Goal: Task Accomplishment & Management: Complete application form

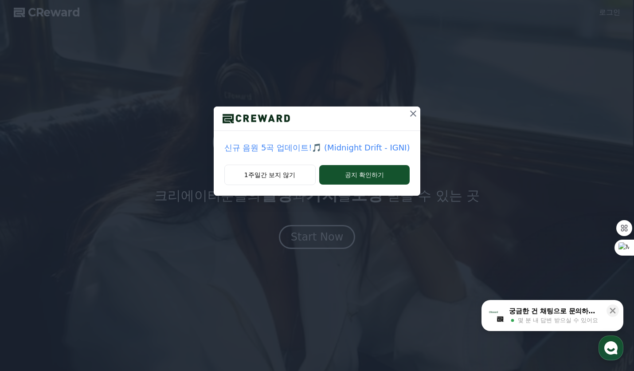
click at [411, 112] on icon at bounding box center [413, 113] width 11 height 11
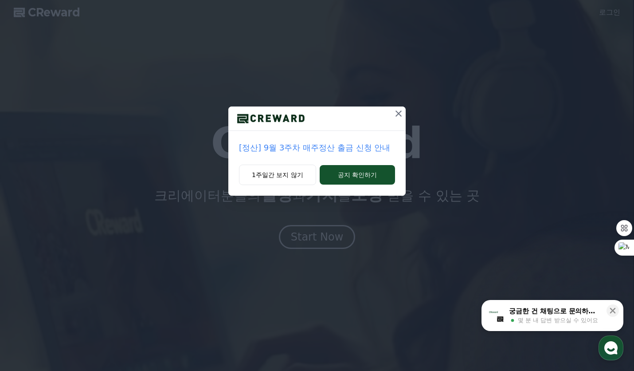
click at [397, 109] on icon at bounding box center [398, 113] width 11 height 11
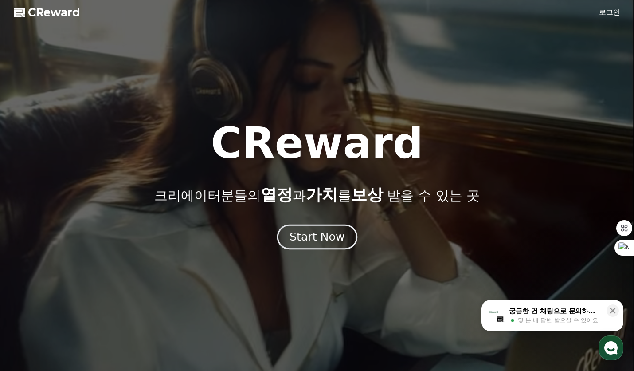
click at [308, 232] on div "Start Now" at bounding box center [316, 236] width 55 height 15
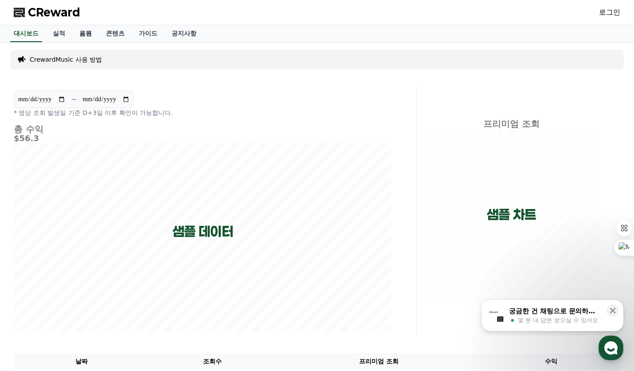
click at [80, 33] on link "음원" at bounding box center [85, 33] width 27 height 17
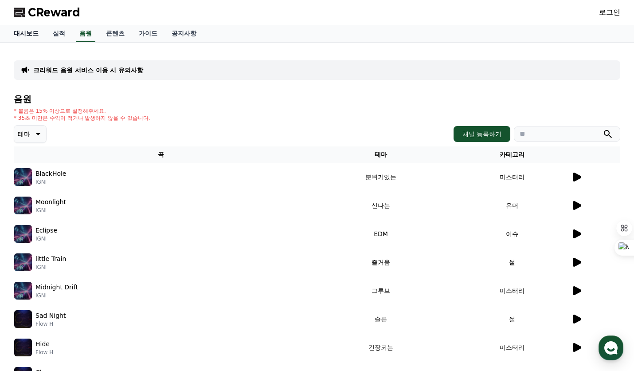
click at [33, 35] on link "대시보드" at bounding box center [26, 33] width 39 height 17
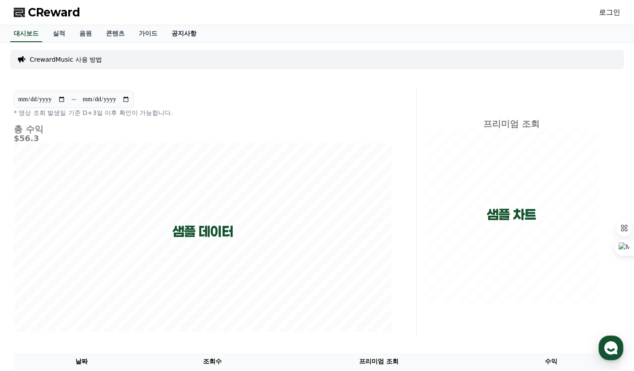
click at [184, 29] on link "공지사항" at bounding box center [183, 33] width 39 height 17
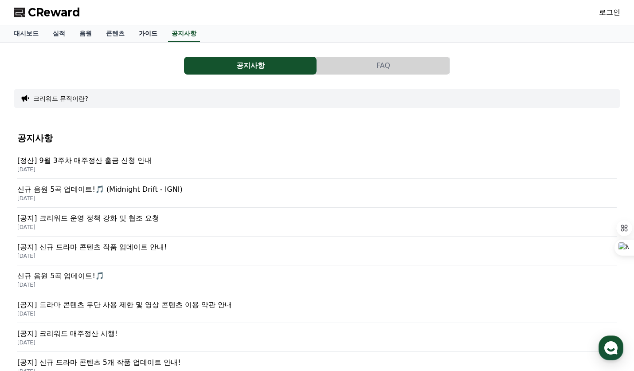
click at [140, 33] on link "가이드" at bounding box center [148, 33] width 33 height 17
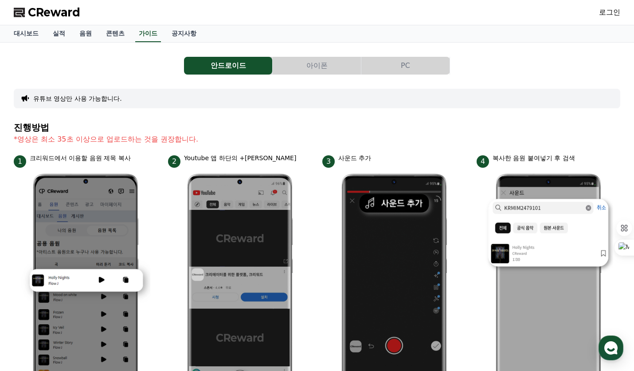
click at [314, 62] on button "아이폰" at bounding box center [317, 66] width 88 height 18
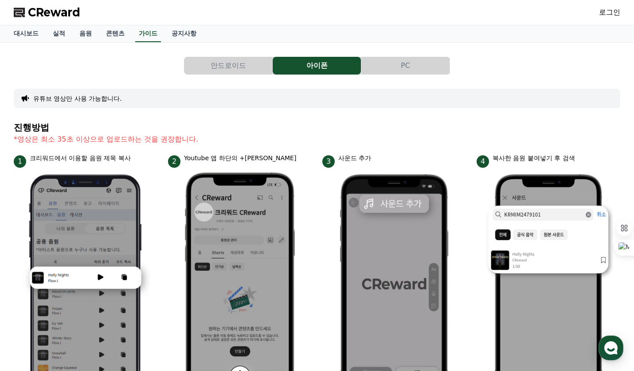
click at [236, 66] on button "안드로이드" at bounding box center [228, 66] width 88 height 18
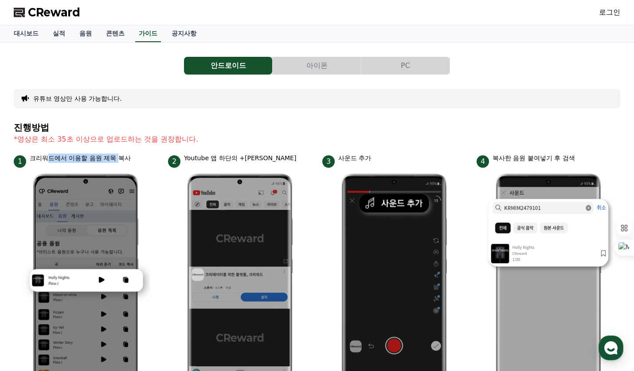
drag, startPoint x: 51, startPoint y: 160, endPoint x: 120, endPoint y: 158, distance: 69.2
click at [120, 158] on p "크리워드에서 이용할 음원 제목 복사" at bounding box center [80, 157] width 101 height 9
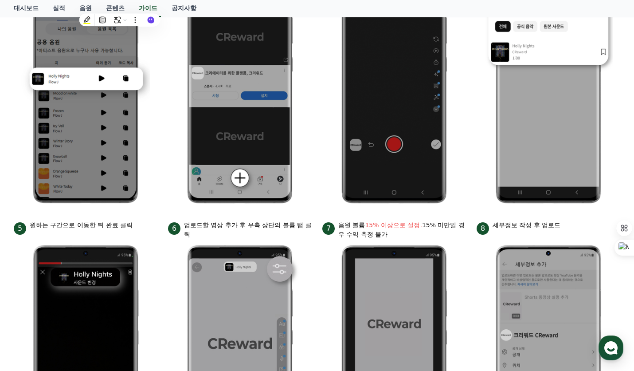
scroll to position [222, 0]
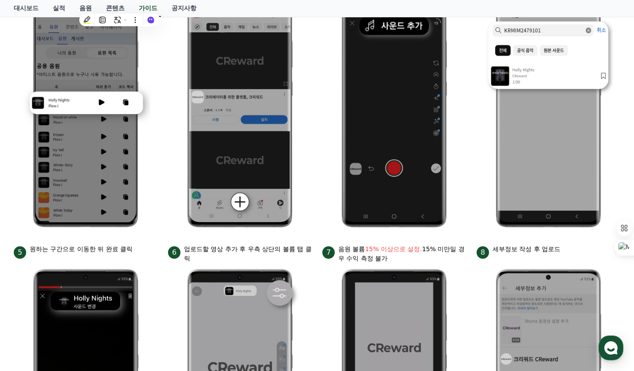
click at [320, 147] on ul "1 크리워드에서 이용할 음원 제목 복사 2 Youtube 앱 하단의 +버튼 클릭 3 사운드 추가 4 복사한 음원 붙여넣기 후 검색 5 원하는 …" at bounding box center [317, 241] width 606 height 530
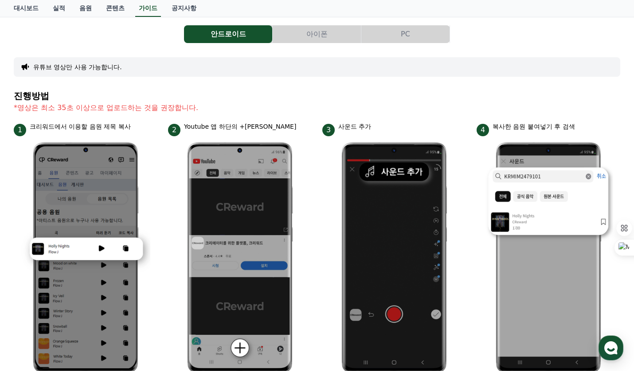
scroll to position [0, 0]
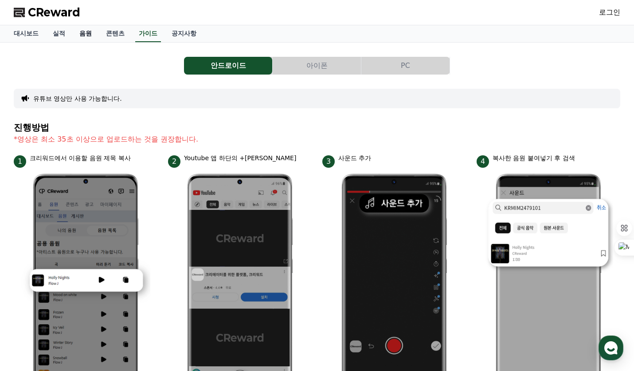
click at [90, 33] on link "음원" at bounding box center [85, 33] width 27 height 17
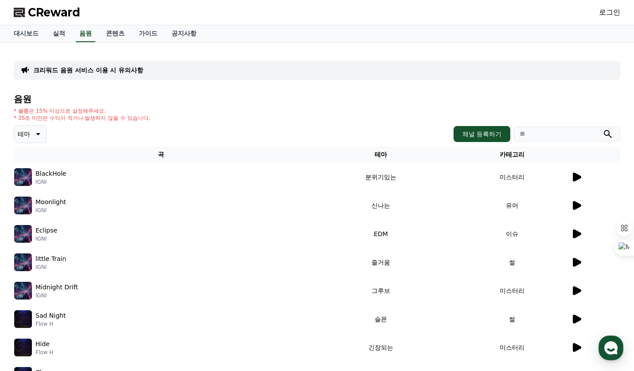
click at [576, 176] on icon at bounding box center [577, 176] width 8 height 9
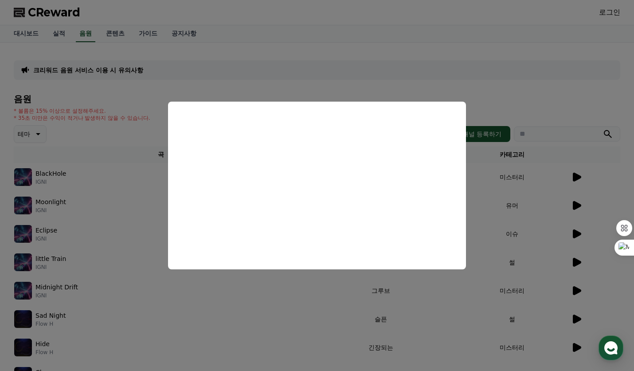
click at [420, 283] on button "close modal" at bounding box center [317, 185] width 634 height 371
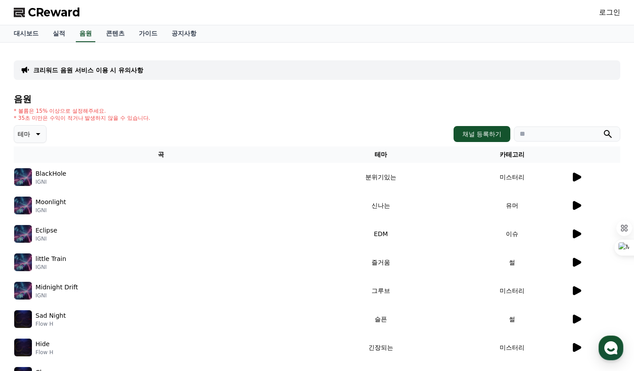
click at [575, 204] on icon at bounding box center [577, 205] width 8 height 9
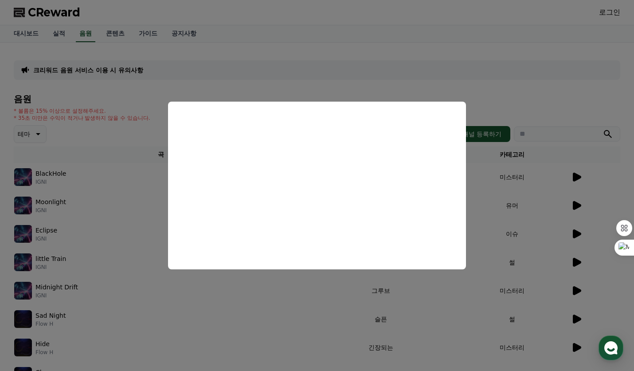
click at [525, 102] on button "close modal" at bounding box center [317, 185] width 634 height 371
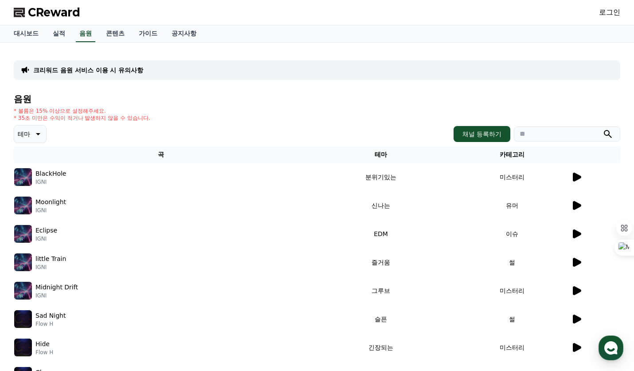
click at [574, 233] on icon at bounding box center [577, 233] width 8 height 9
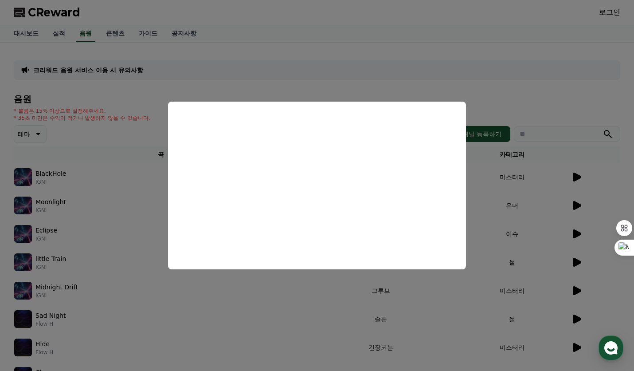
click at [535, 86] on button "close modal" at bounding box center [317, 185] width 634 height 371
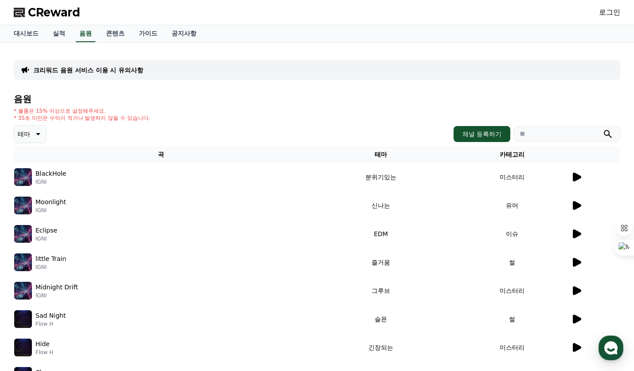
click at [578, 263] on icon at bounding box center [577, 262] width 8 height 9
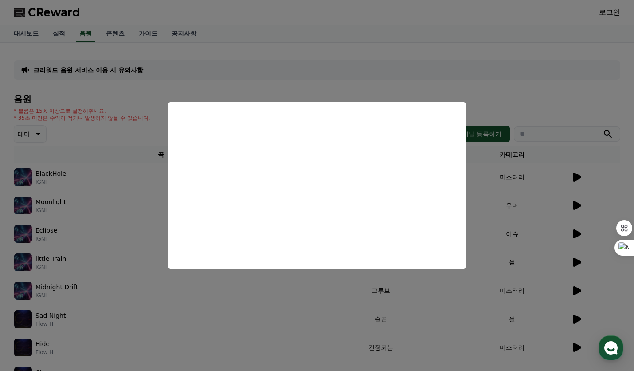
click at [541, 80] on button "close modal" at bounding box center [317, 185] width 634 height 371
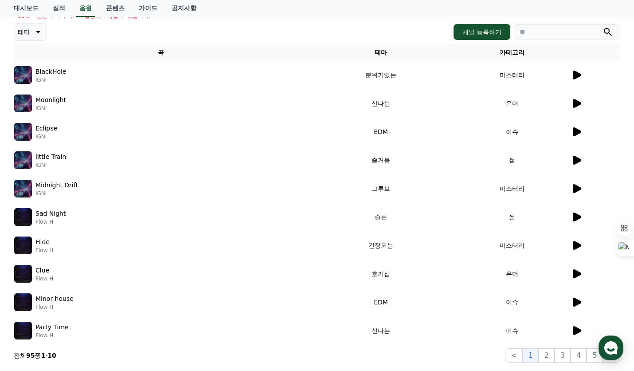
scroll to position [133, 0]
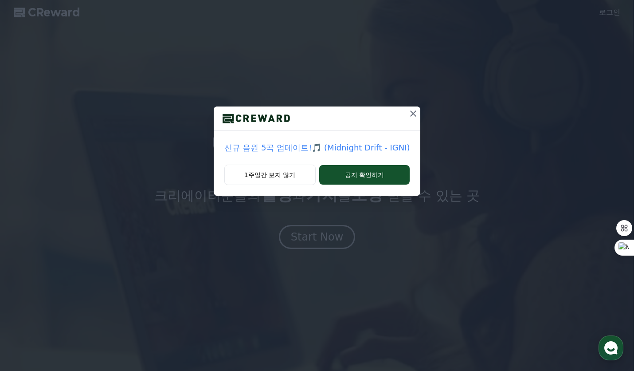
click at [414, 112] on icon at bounding box center [413, 113] width 11 height 11
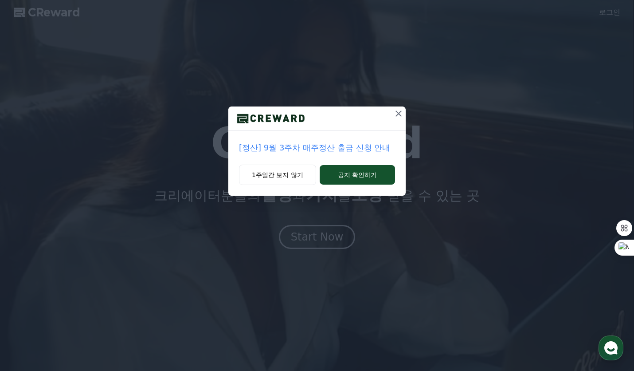
click at [395, 115] on icon at bounding box center [398, 113] width 11 height 11
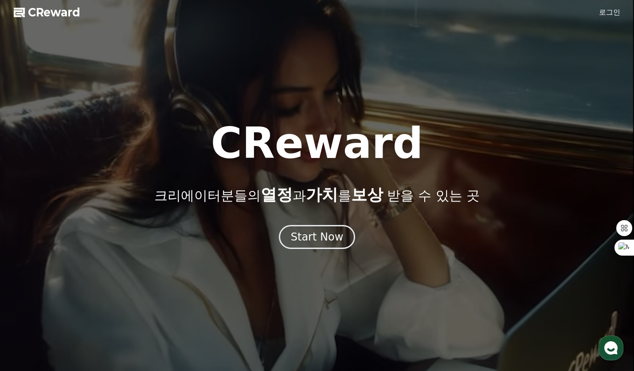
click at [607, 11] on link "로그인" at bounding box center [609, 12] width 21 height 11
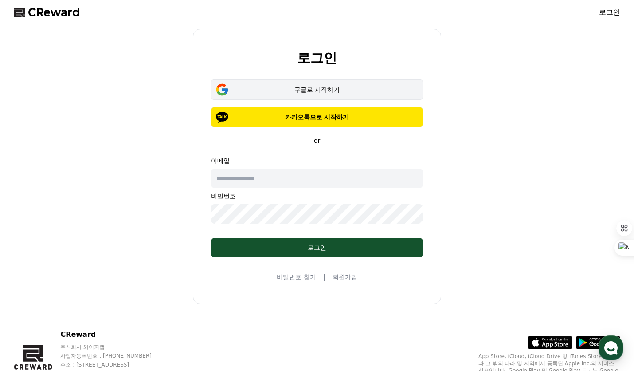
click at [320, 88] on div "구글로 시작하기" at bounding box center [317, 89] width 186 height 9
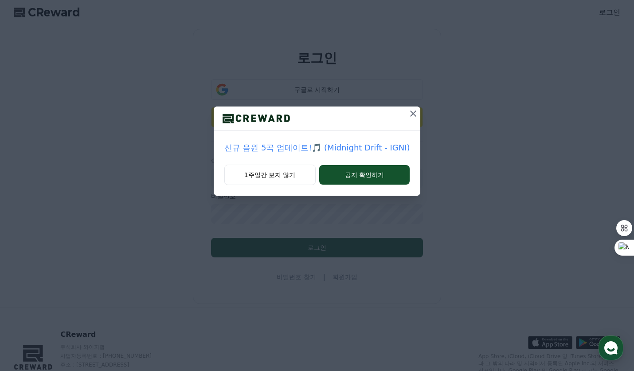
click at [413, 109] on icon at bounding box center [413, 113] width 11 height 11
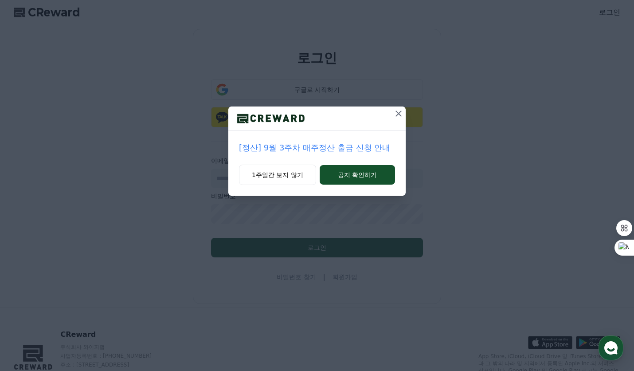
click at [399, 111] on icon at bounding box center [398, 113] width 11 height 11
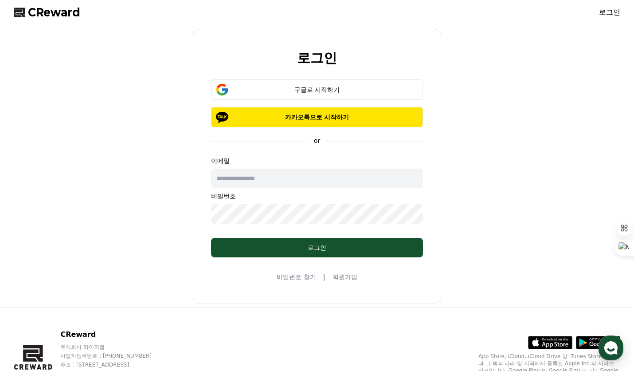
click at [348, 276] on link "회원가입" at bounding box center [344, 276] width 25 height 9
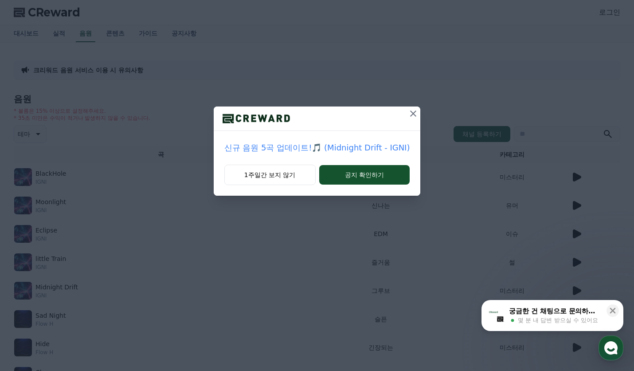
click at [414, 111] on icon at bounding box center [413, 113] width 6 height 6
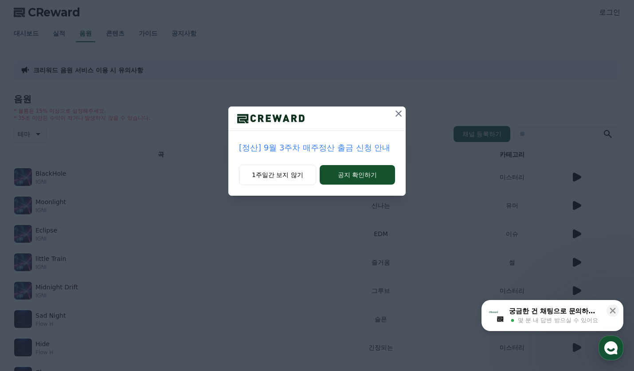
click at [396, 113] on icon at bounding box center [398, 113] width 11 height 11
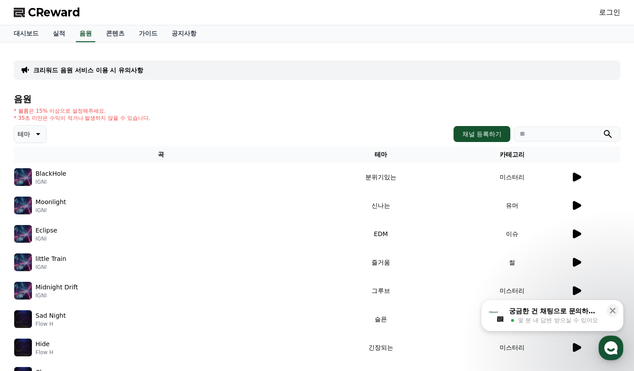
click at [613, 17] on link "로그인" at bounding box center [609, 12] width 21 height 11
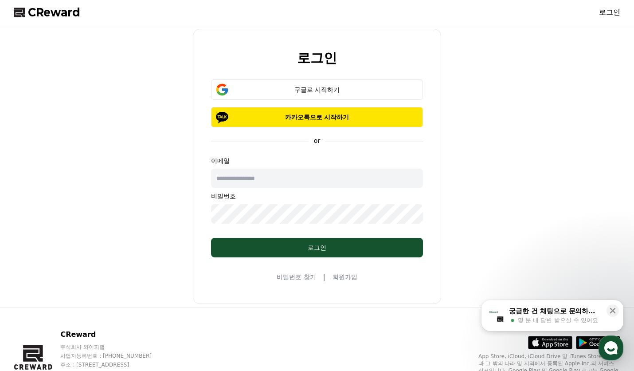
click at [347, 274] on link "회원가입" at bounding box center [344, 276] width 25 height 9
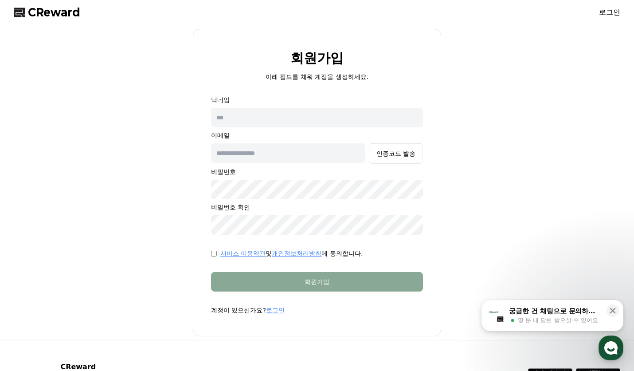
click at [275, 117] on input "text" at bounding box center [317, 118] width 212 height 20
type input "*"
type input "***"
click at [264, 157] on input "text" at bounding box center [288, 153] width 154 height 20
type input "*"
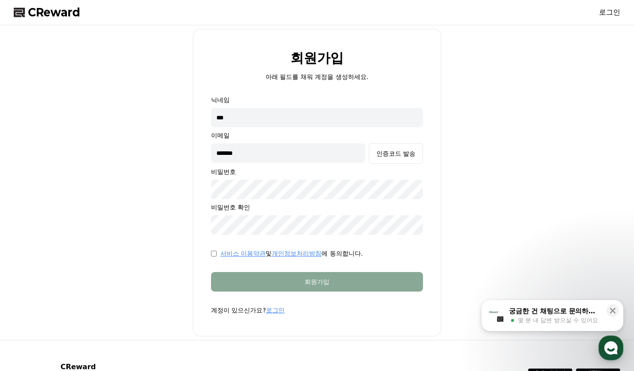
type input "**********"
click at [402, 155] on div "인증코드 발송" at bounding box center [395, 153] width 39 height 9
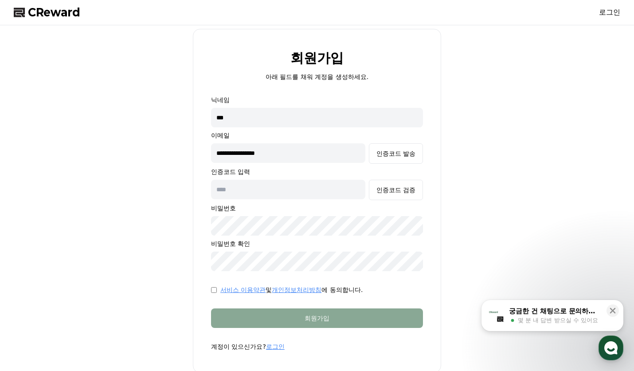
click at [248, 187] on input "text" at bounding box center [288, 190] width 154 height 20
paste input "******"
type input "******"
click at [385, 192] on div "인증코드 검증" at bounding box center [395, 189] width 39 height 9
click at [216, 287] on div "서비스 이용약관 및 개인정보처리방침 에 동의합니다." at bounding box center [317, 289] width 212 height 9
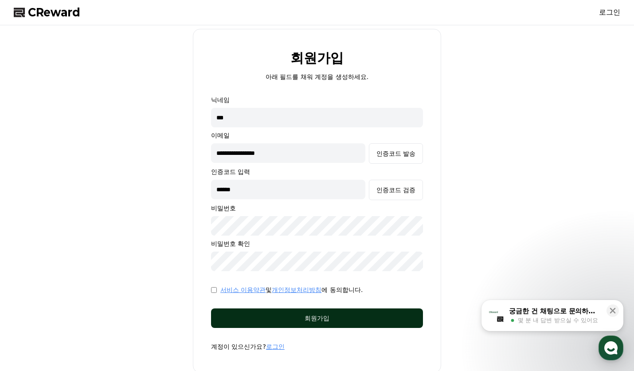
click at [300, 318] on div "회원가입" at bounding box center [317, 317] width 176 height 9
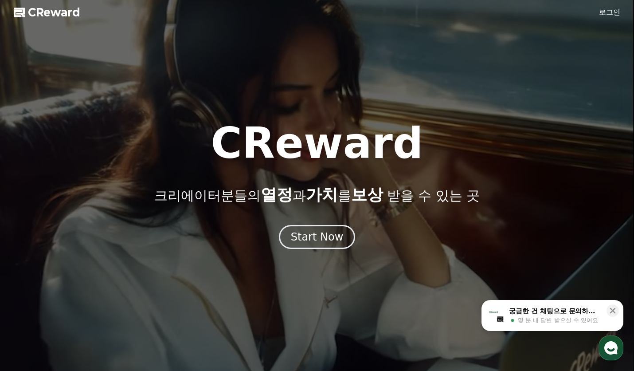
click at [609, 12] on link "로그인" at bounding box center [609, 12] width 21 height 11
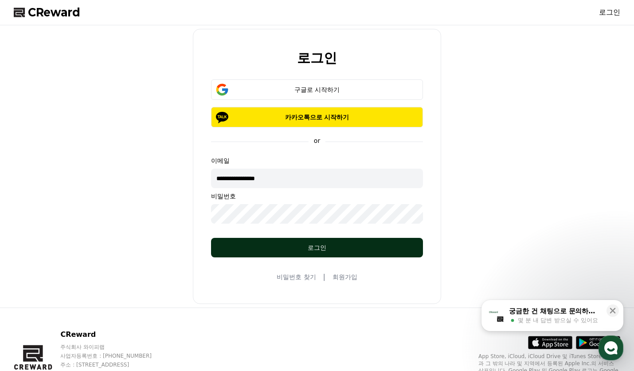
click at [274, 250] on div "로그인" at bounding box center [317, 247] width 176 height 9
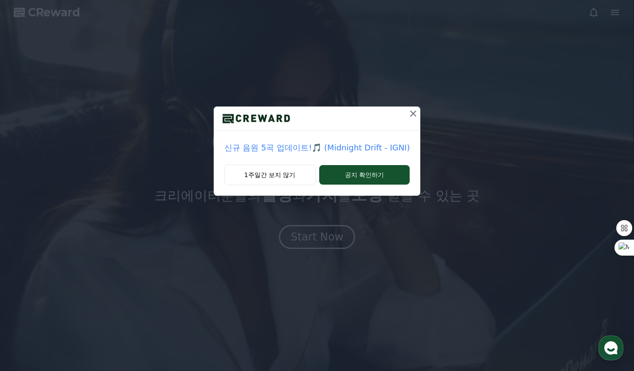
click at [411, 112] on icon at bounding box center [413, 113] width 11 height 11
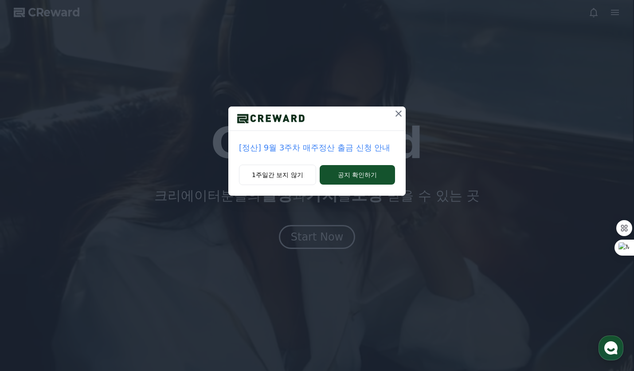
click at [400, 111] on icon at bounding box center [398, 113] width 11 height 11
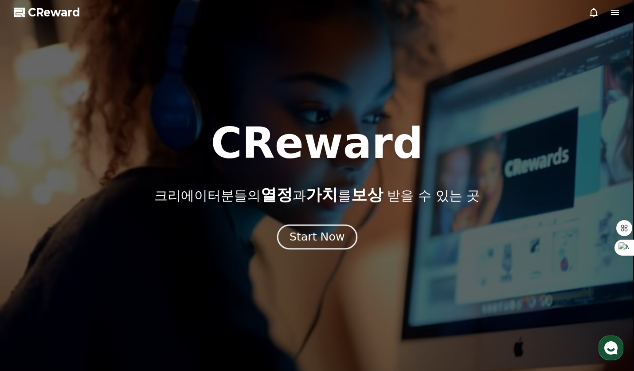
click at [327, 234] on div "Start Now" at bounding box center [316, 236] width 55 height 15
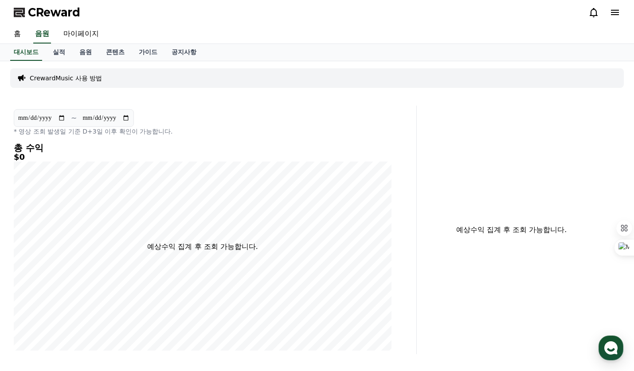
click at [56, 82] on div "CrewardMusic 사용 방법" at bounding box center [316, 78] width 613 height 20
click at [56, 79] on p "CrewardMusic 사용 방법" at bounding box center [66, 78] width 72 height 9
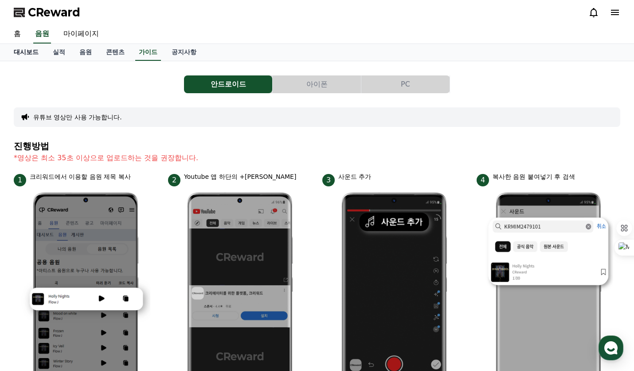
click at [31, 52] on link "대시보드" at bounding box center [26, 52] width 39 height 17
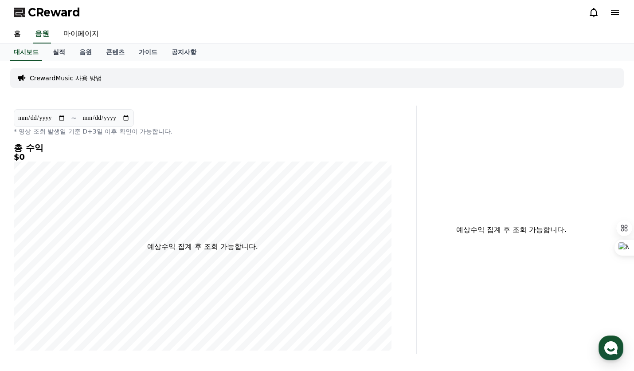
click at [55, 53] on link "실적" at bounding box center [59, 52] width 27 height 17
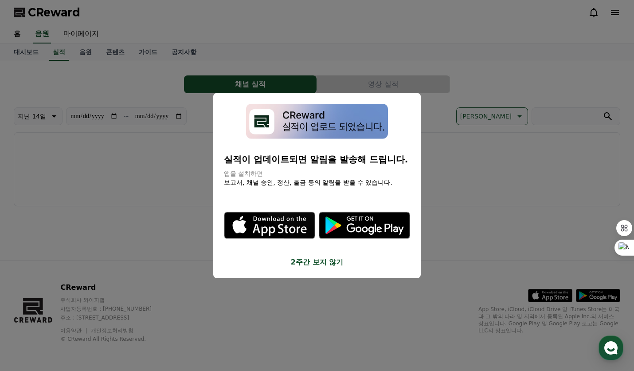
click at [312, 255] on icon "modal" at bounding box center [269, 224] width 91 height 91
click at [446, 227] on button "close modal" at bounding box center [317, 185] width 634 height 371
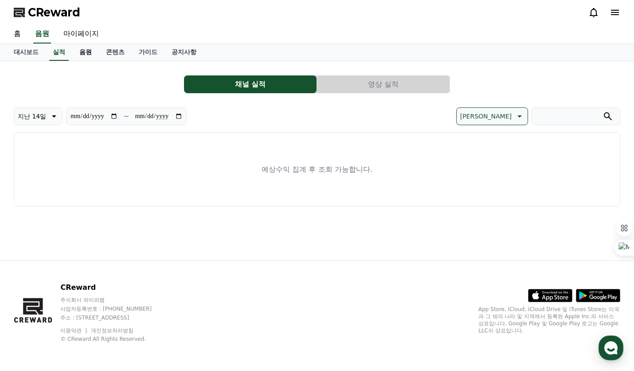
click at [88, 49] on link "음원" at bounding box center [85, 52] width 27 height 17
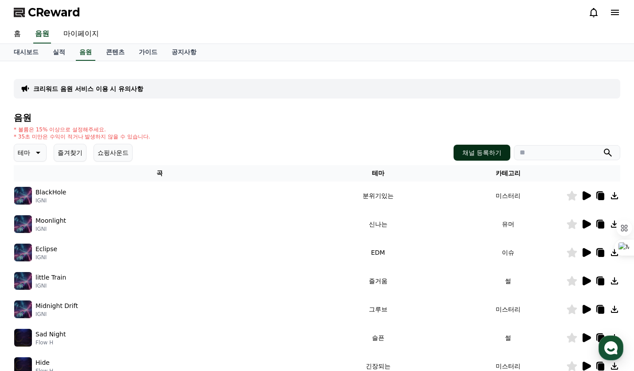
click at [483, 156] on button "채널 등록하기" at bounding box center [481, 153] width 57 height 16
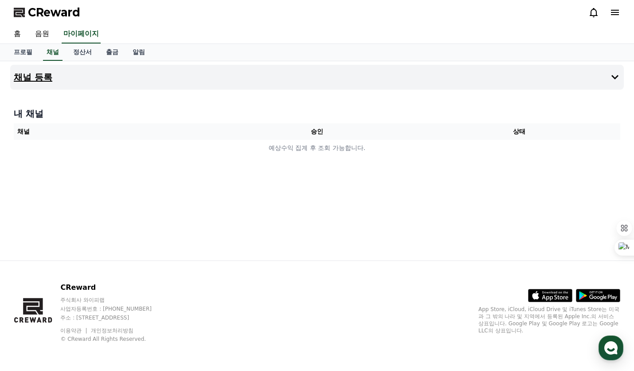
click at [606, 76] on button "채널 등록" at bounding box center [316, 77] width 613 height 25
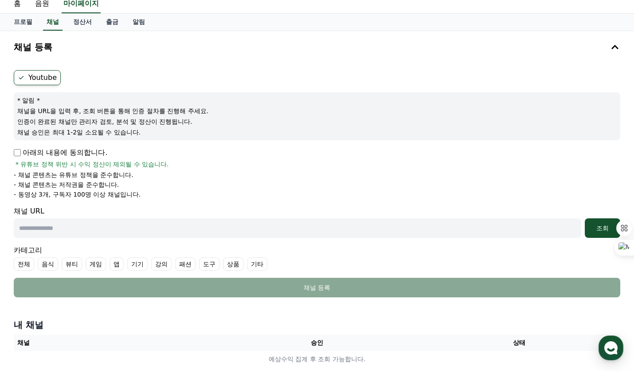
scroll to position [44, 0]
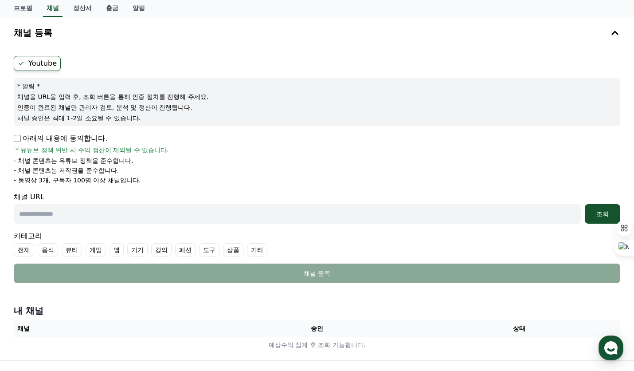
click at [70, 213] on input "text" at bounding box center [297, 214] width 567 height 20
click at [66, 213] on input "text" at bounding box center [297, 214] width 567 height 20
paste input "**********"
type input "**********"
click at [605, 215] on div "조회" at bounding box center [602, 213] width 28 height 9
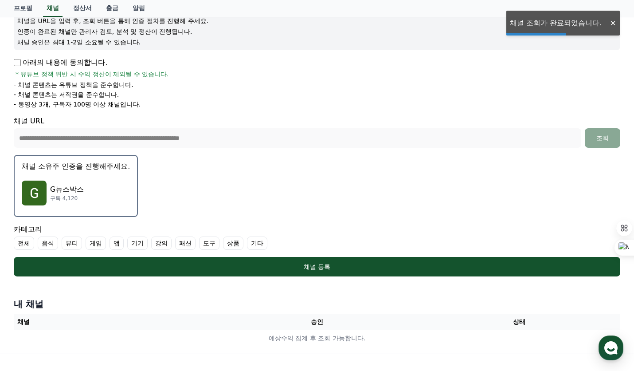
scroll to position [133, 0]
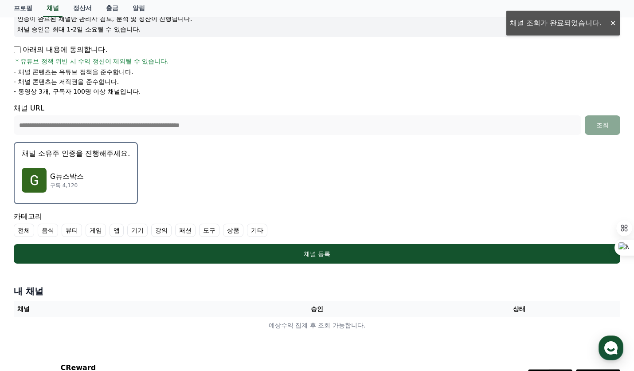
click at [80, 180] on p "G뉴스박스" at bounding box center [67, 176] width 34 height 11
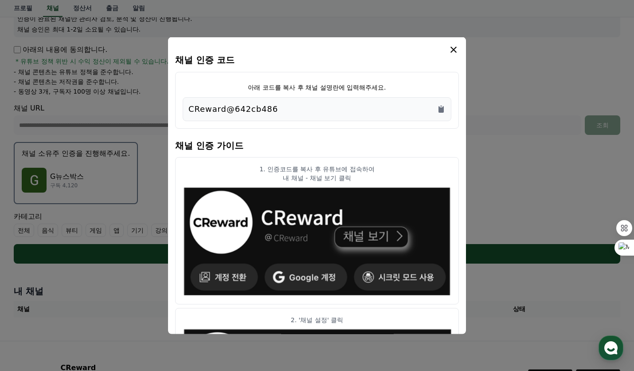
click at [273, 107] on div "CReward@642cb486" at bounding box center [316, 109] width 257 height 12
click at [441, 109] on icon "Copy to clipboard" at bounding box center [440, 109] width 5 height 7
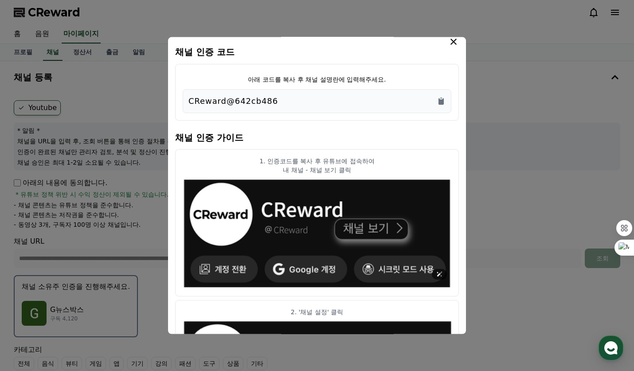
scroll to position [0, 0]
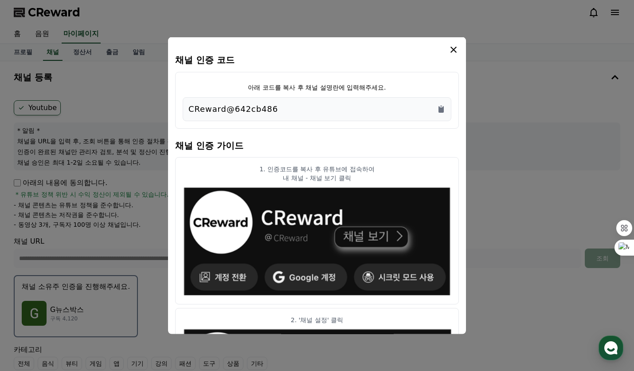
click at [454, 51] on icon "modal" at bounding box center [453, 49] width 11 height 11
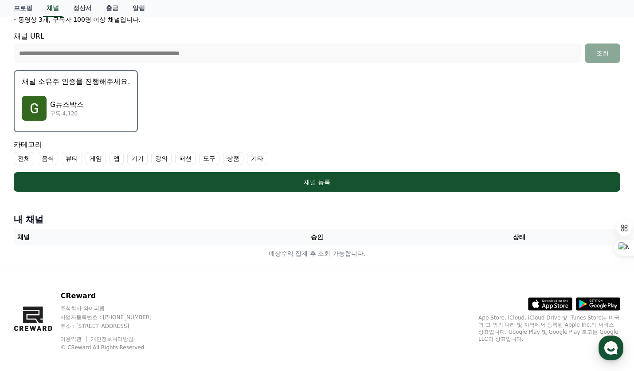
scroll to position [213, 0]
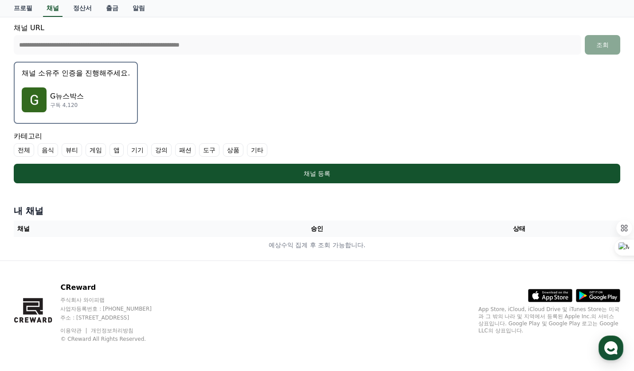
click at [256, 150] on label "기타" at bounding box center [257, 149] width 20 height 13
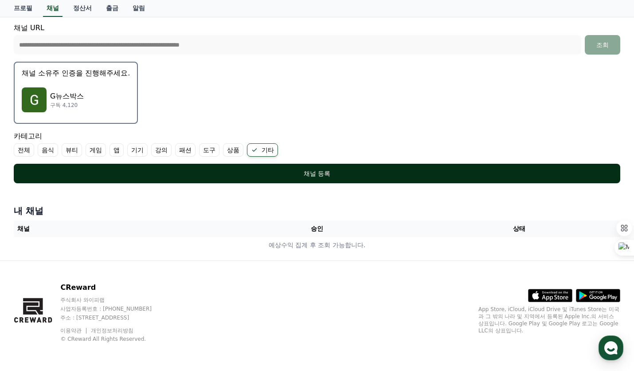
click at [174, 170] on div "채널 등록" at bounding box center [316, 173] width 571 height 9
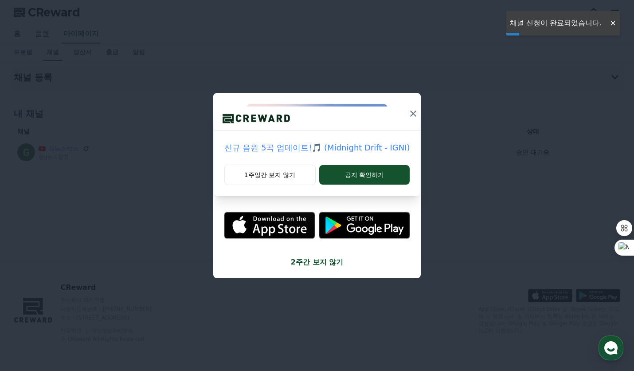
click at [305, 261] on div "신규 음원 5곡 업데이트!🎵 (Midnight Drift - IGNI) 1주일간 보지 않기 공지 확인하기" at bounding box center [317, 185] width 634 height 371
click at [417, 114] on icon at bounding box center [413, 113] width 11 height 11
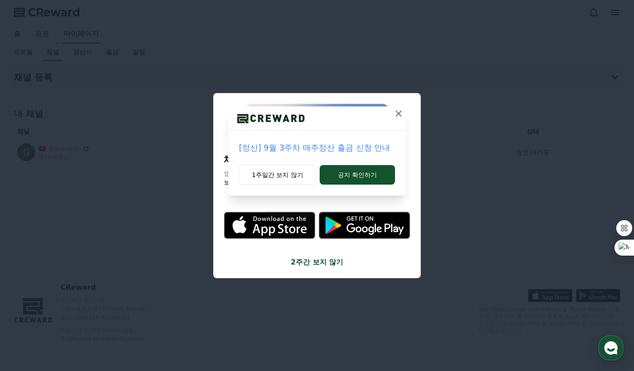
click at [399, 113] on icon at bounding box center [398, 113] width 6 height 6
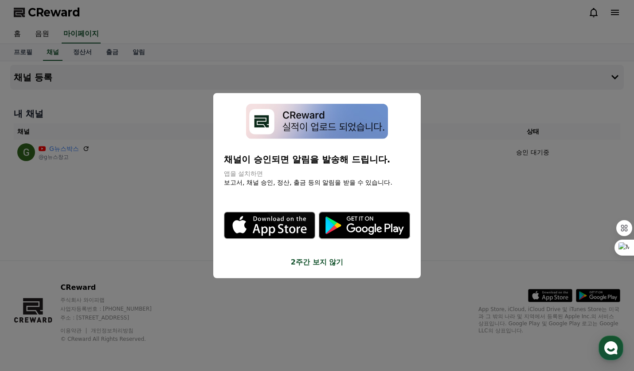
click at [457, 231] on button "close modal" at bounding box center [317, 185] width 634 height 371
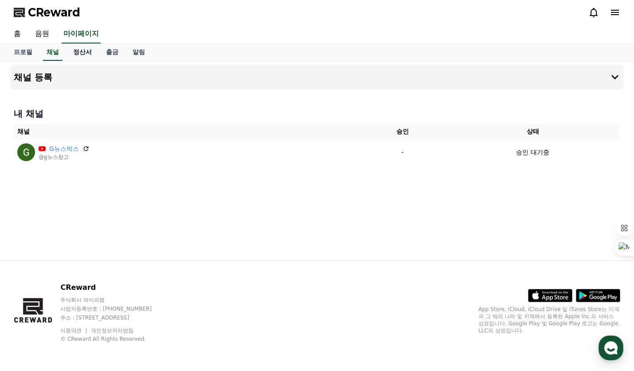
click at [78, 54] on link "정산서" at bounding box center [82, 52] width 33 height 17
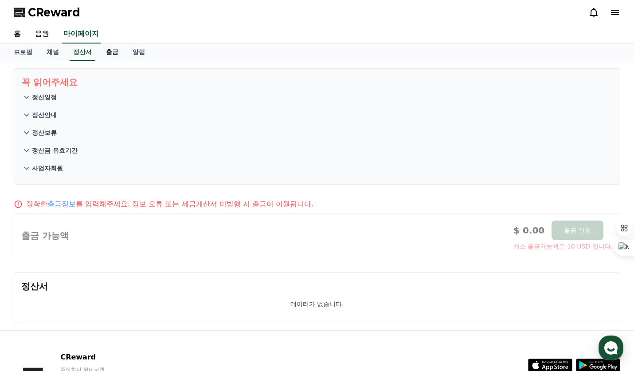
click at [107, 57] on link "출금" at bounding box center [112, 52] width 27 height 17
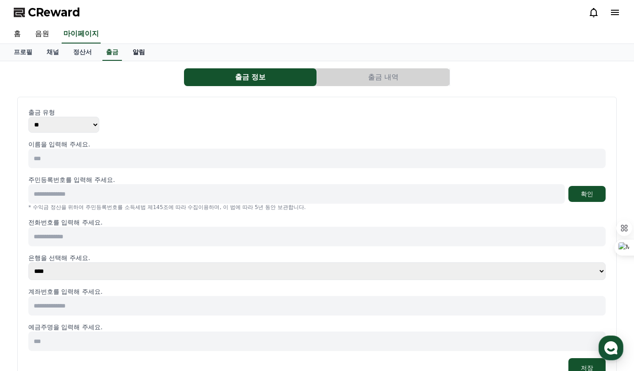
click at [139, 52] on link "알림" at bounding box center [138, 52] width 27 height 17
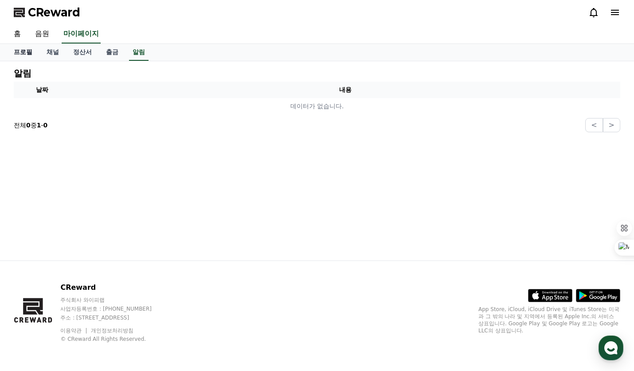
click at [14, 53] on link "프로필" at bounding box center [23, 52] width 33 height 17
select select "**********"
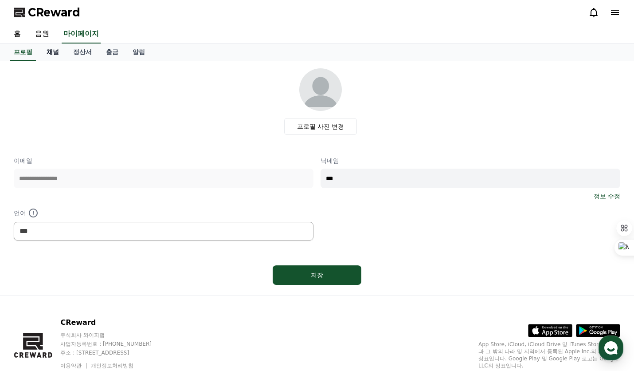
click at [50, 51] on link "채널" at bounding box center [52, 52] width 27 height 17
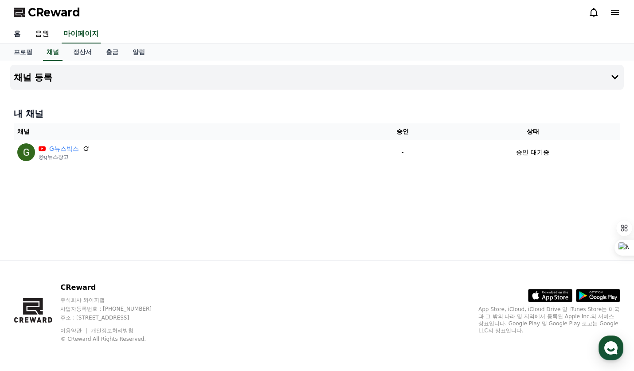
click at [16, 34] on link "홈" at bounding box center [17, 34] width 21 height 19
